Goal: Information Seeking & Learning: Understand process/instructions

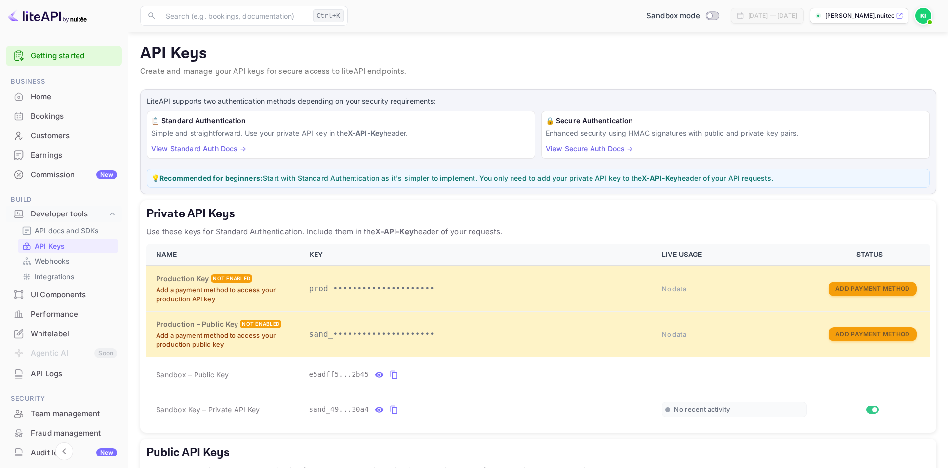
scroll to position [28, 0]
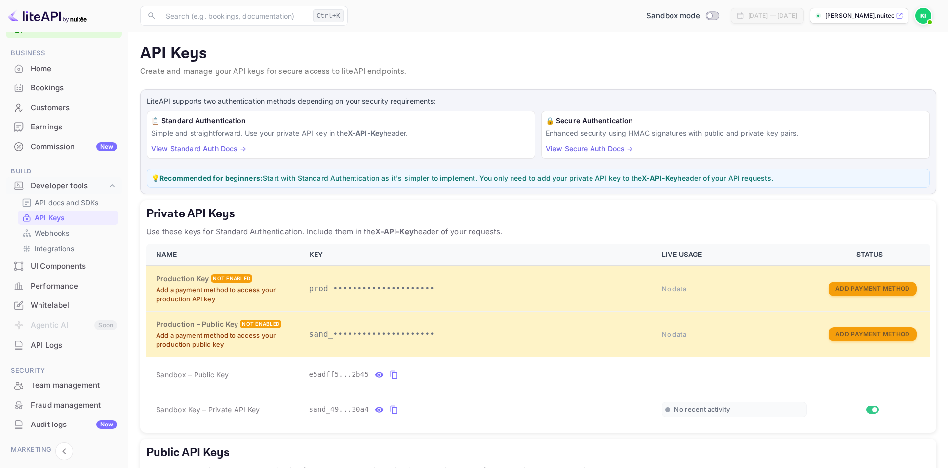
click at [55, 67] on div "Home" at bounding box center [74, 68] width 86 height 11
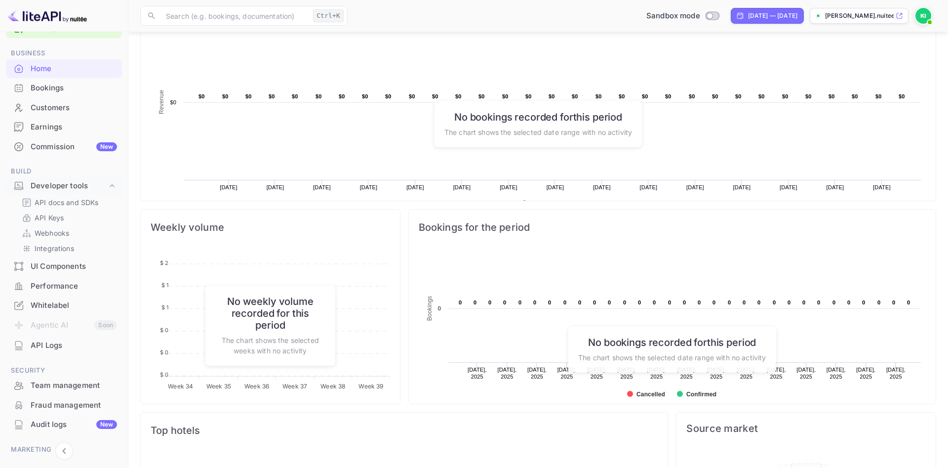
scroll to position [287, 0]
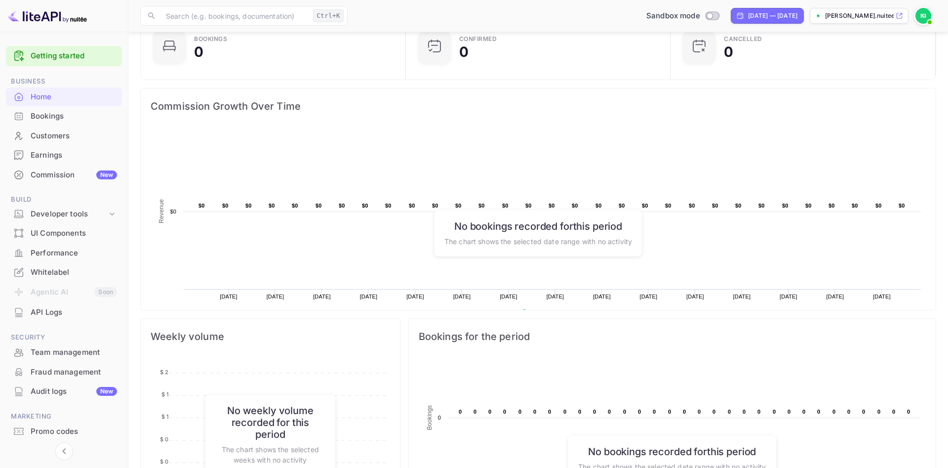
click at [922, 16] on img at bounding box center [923, 16] width 16 height 16
click at [861, 16] on div at bounding box center [474, 234] width 948 height 468
click at [854, 15] on p "[PERSON_NAME].nuitee..." at bounding box center [859, 15] width 69 height 9
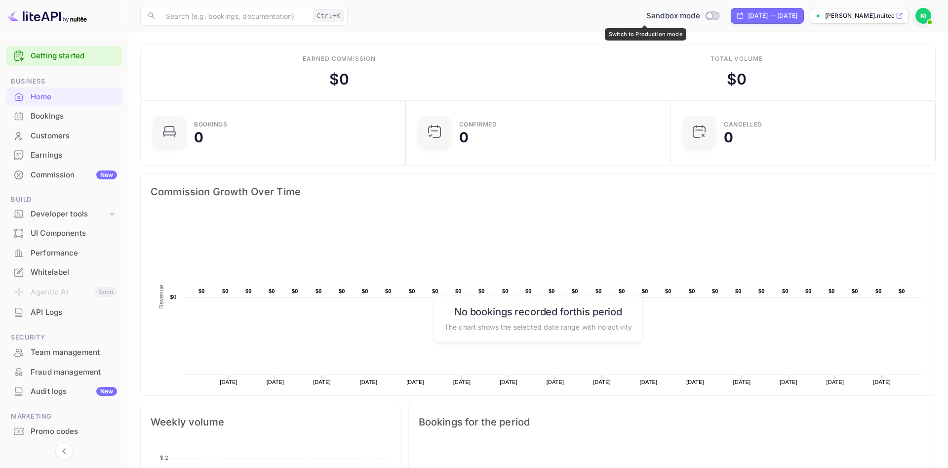
click at [700, 15] on input "Switch to Production mode" at bounding box center [710, 15] width 20 height 6
checkbox input "false"
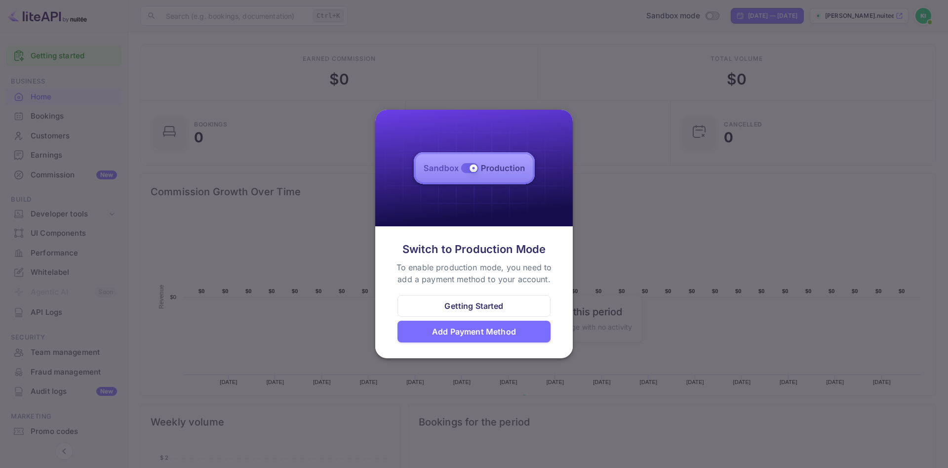
click at [470, 306] on div "Getting Started" at bounding box center [473, 306] width 59 height 12
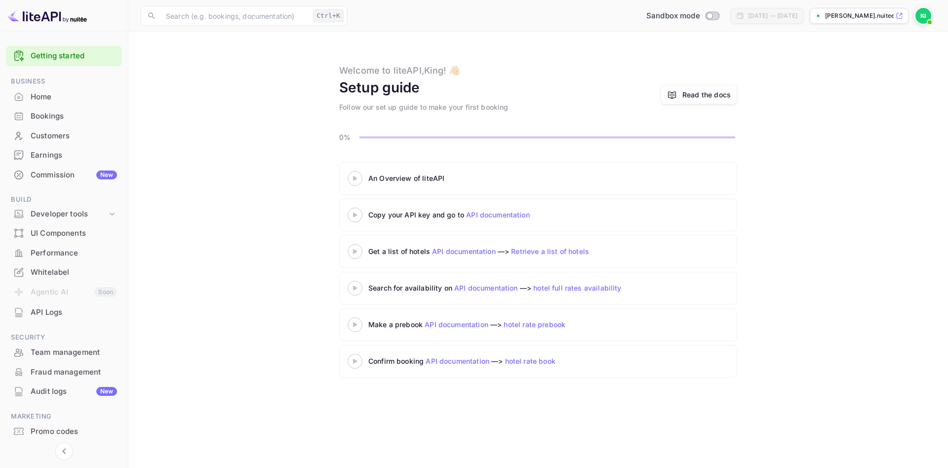
click at [355, 178] on 3 at bounding box center [355, 178] width 4 height 4
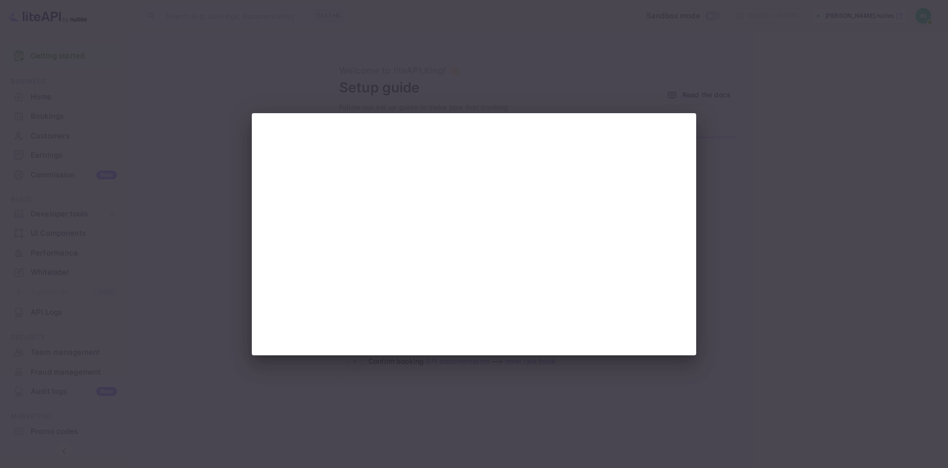
click at [397, 64] on div at bounding box center [474, 234] width 948 height 468
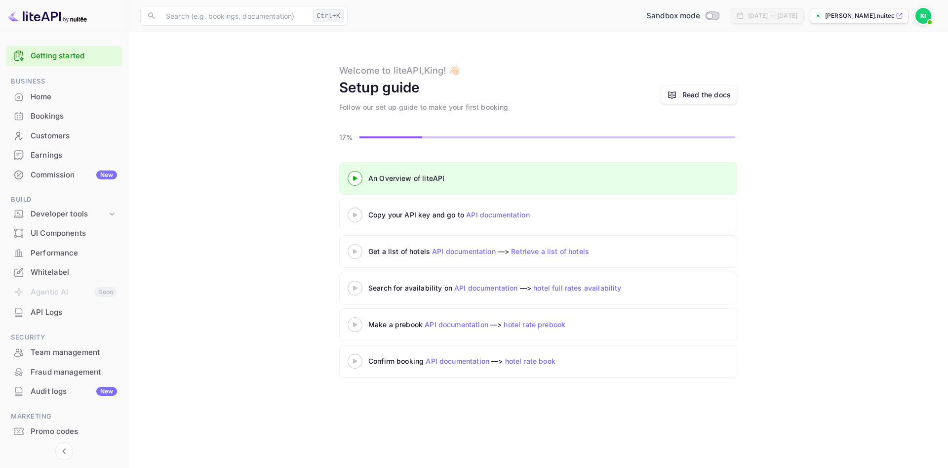
click at [354, 215] on 3 at bounding box center [355, 214] width 4 height 4
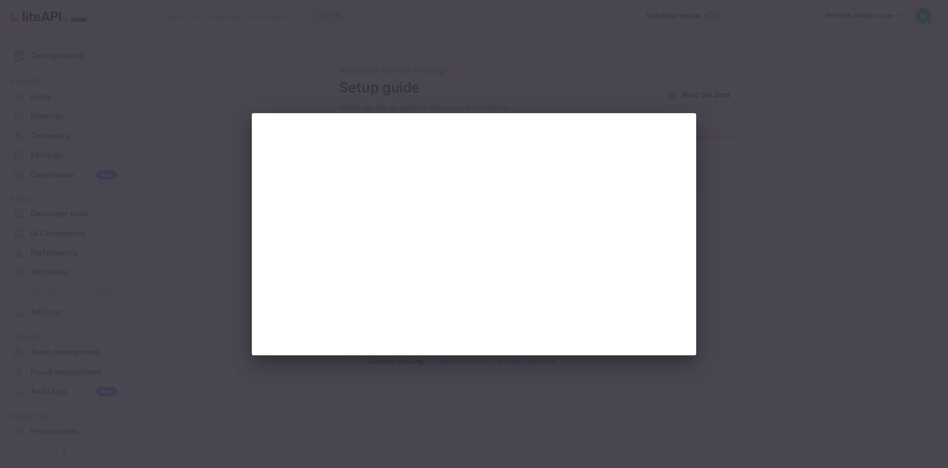
click at [393, 37] on div at bounding box center [474, 234] width 948 height 468
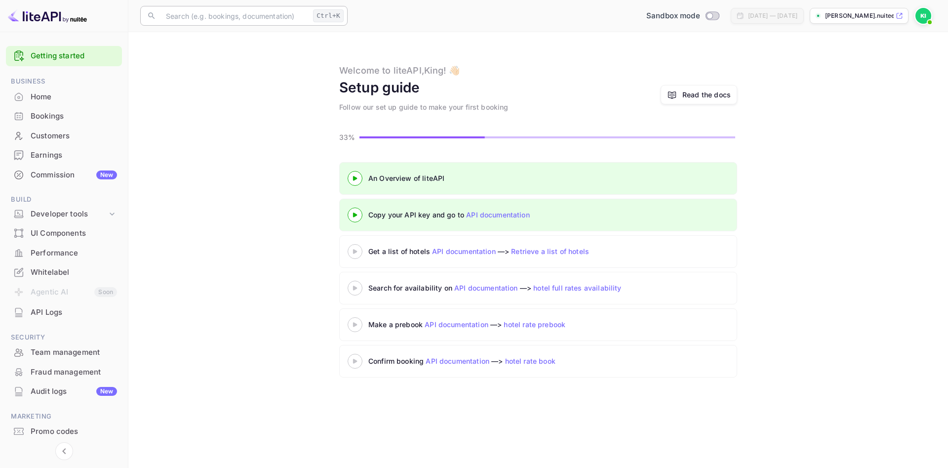
click at [265, 18] on input "text" at bounding box center [234, 16] width 149 height 20
click at [232, 172] on span "Documentation" at bounding box center [277, 171] width 229 height 10
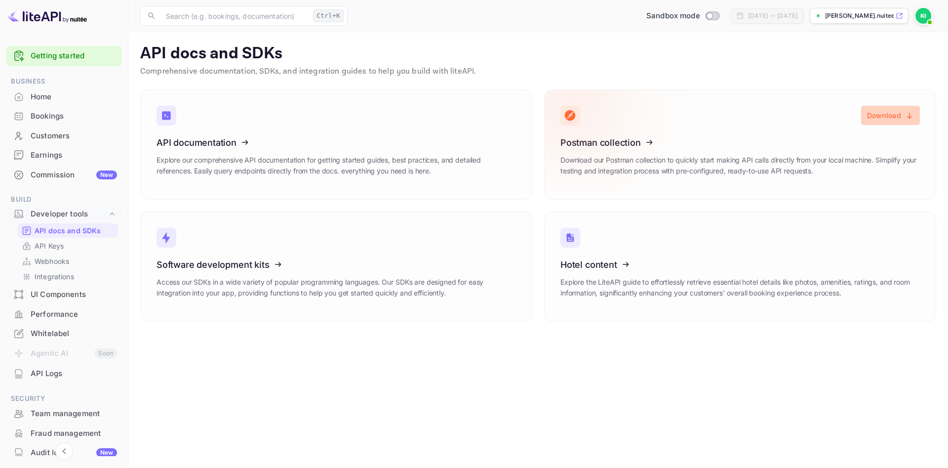
click at [877, 114] on button "Download" at bounding box center [890, 115] width 59 height 19
click at [758, 153] on div "Postman collection Download our Postman collection to quickly start making API …" at bounding box center [739, 160] width 359 height 46
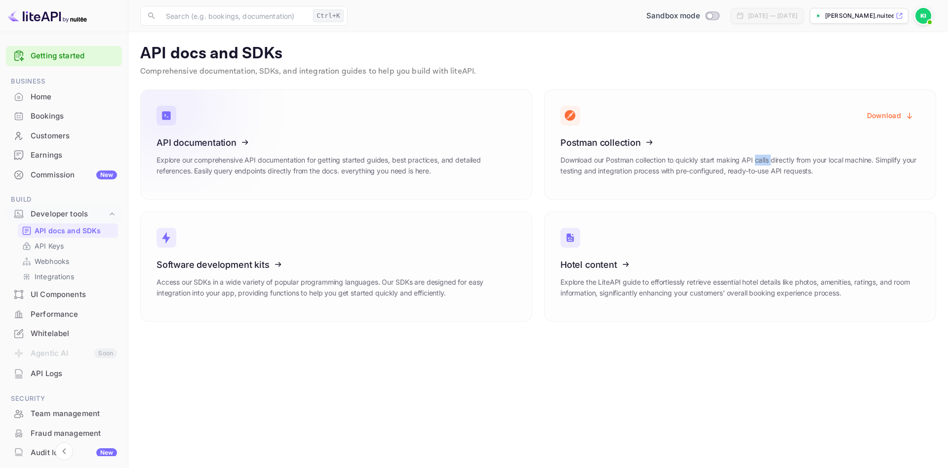
click at [399, 158] on p "Explore our comprehensive API documentation for getting started guides, best pr…" at bounding box center [336, 166] width 359 height 22
